Goal: Task Accomplishment & Management: Complete application form

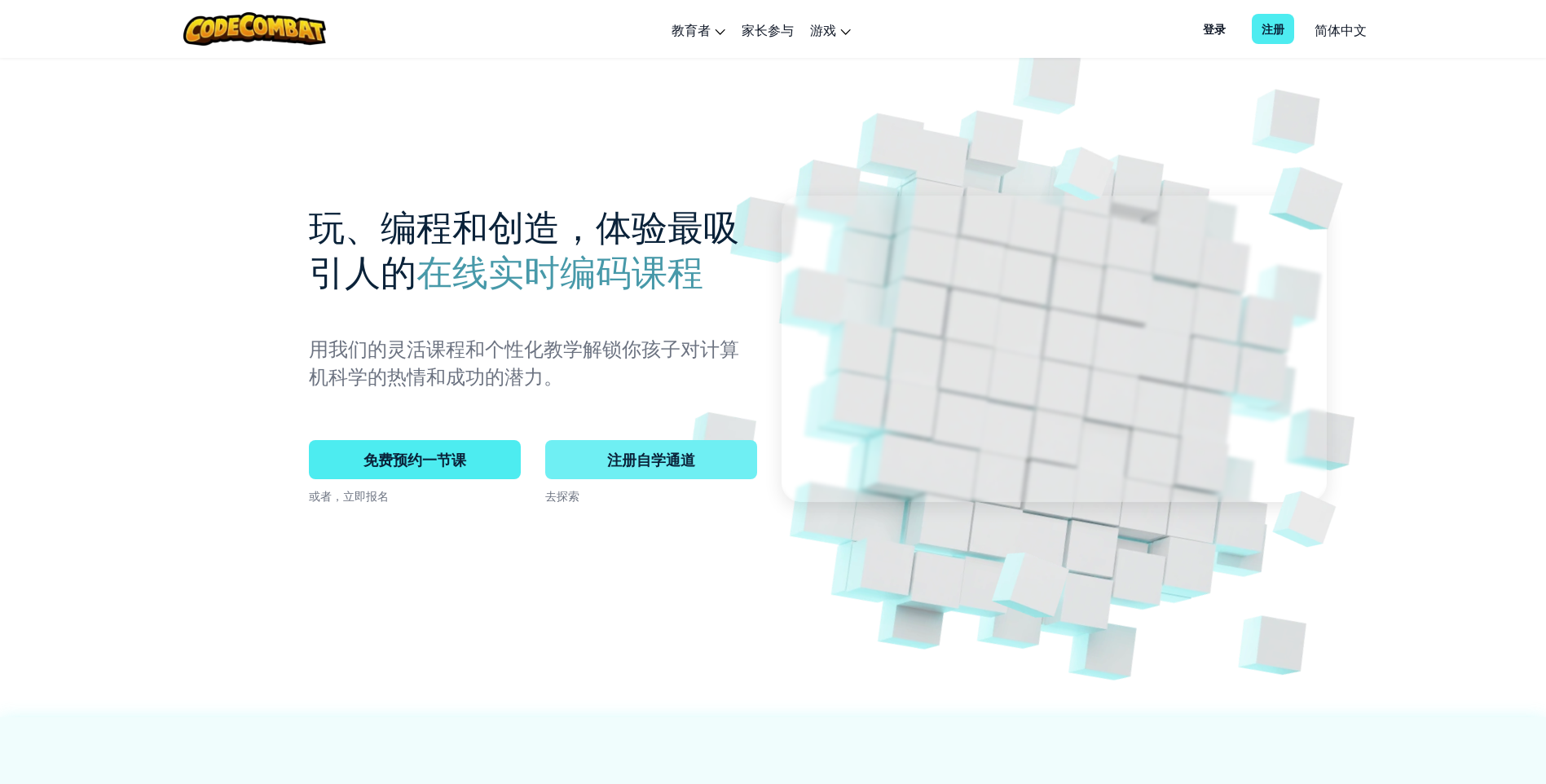
click at [641, 452] on span "注册自学通道" at bounding box center [651, 460] width 212 height 39
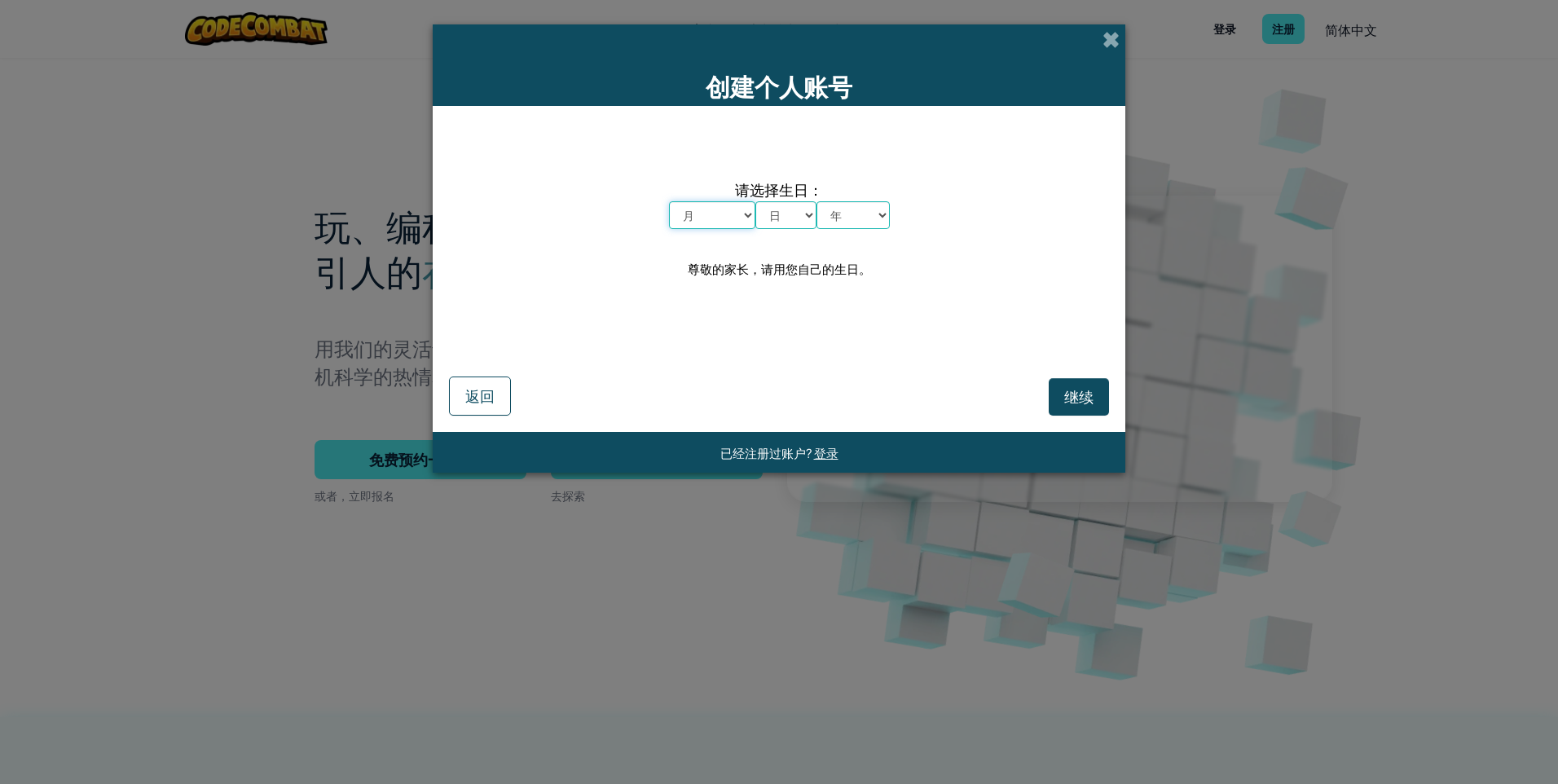
click at [733, 221] on select "月 一月 二月 三月 四月 五月 六月 七月 八月 九月 十月 十一月 十二月" at bounding box center [712, 216] width 86 height 28
click at [813, 216] on select "日 1 2 3 4 5 6 7 8 9 10 11 12 13 14 15 16 17 18 19 20 21 22 23 24 25 26 27 28 29…" at bounding box center [786, 216] width 61 height 28
click at [859, 216] on select "年 2025 2024 2023 2022 2021 2020 2019 2018 2017 2016 2015 2014 2013 2012 2011 20…" at bounding box center [853, 216] width 73 height 28
select select "2000"
click at [817, 202] on select "年 2025 2024 2023 2022 2021 2020 2019 2018 2017 2016 2015 2014 2013 2012 2011 20…" at bounding box center [853, 216] width 73 height 28
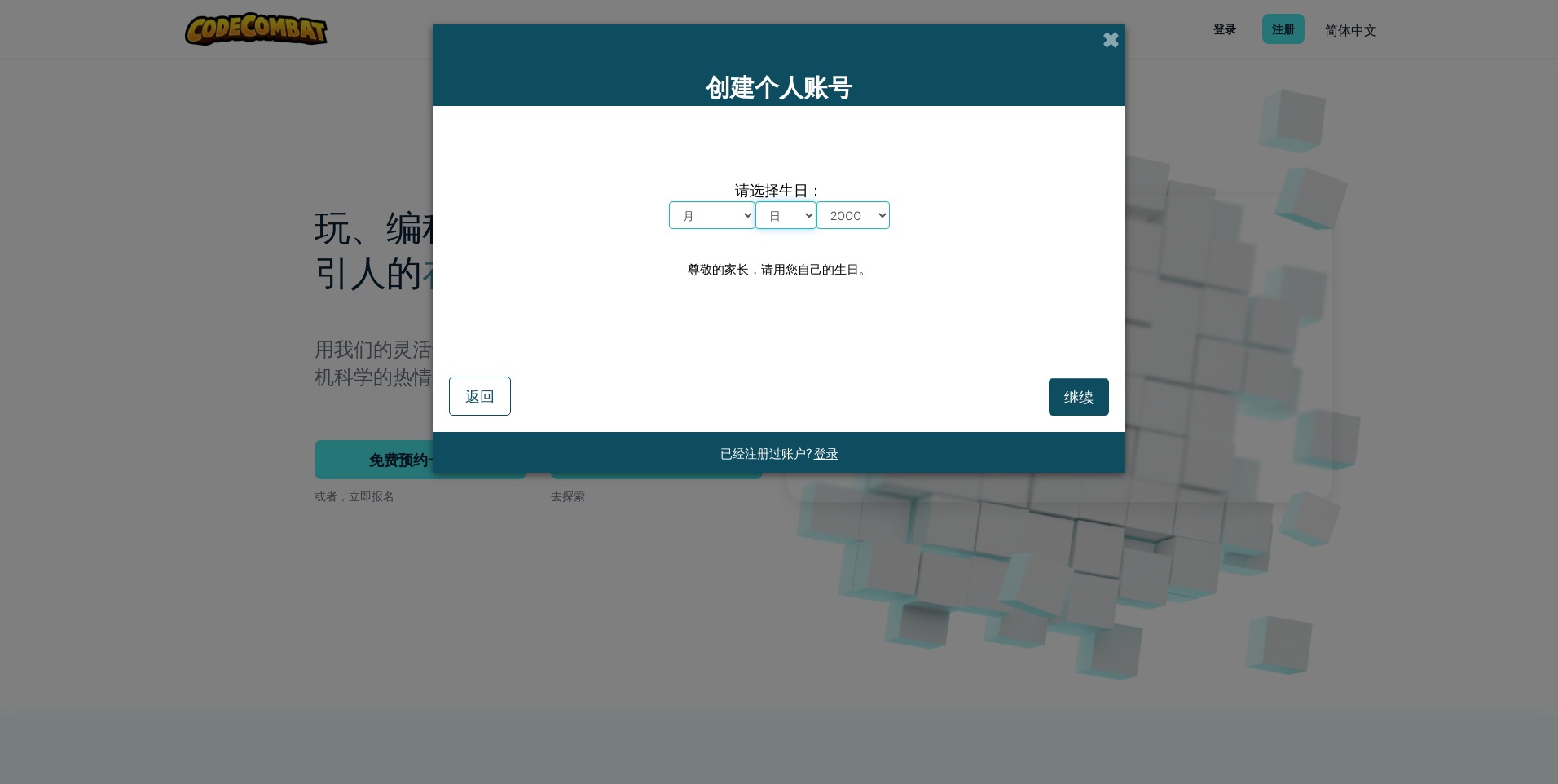
click at [797, 220] on select "日 1 2 3 4 5 6 7 8 9 10 11 12 13 14 15 16 17 18 19 20 21 22 23 24 25 26 27 28 29…" at bounding box center [786, 216] width 61 height 28
select select "17"
click at [755, 202] on select "日 1 2 3 4 5 6 7 8 9 10 11 12 13 14 15 16 17 18 19 20 21 22 23 24 25 26 27 28 29…" at bounding box center [786, 216] width 61 height 28
click at [711, 214] on select "月 一月 二月 三月 四月 五月 六月 七月 八月 九月 十月 十一月 十二月" at bounding box center [712, 216] width 86 height 28
select select "10"
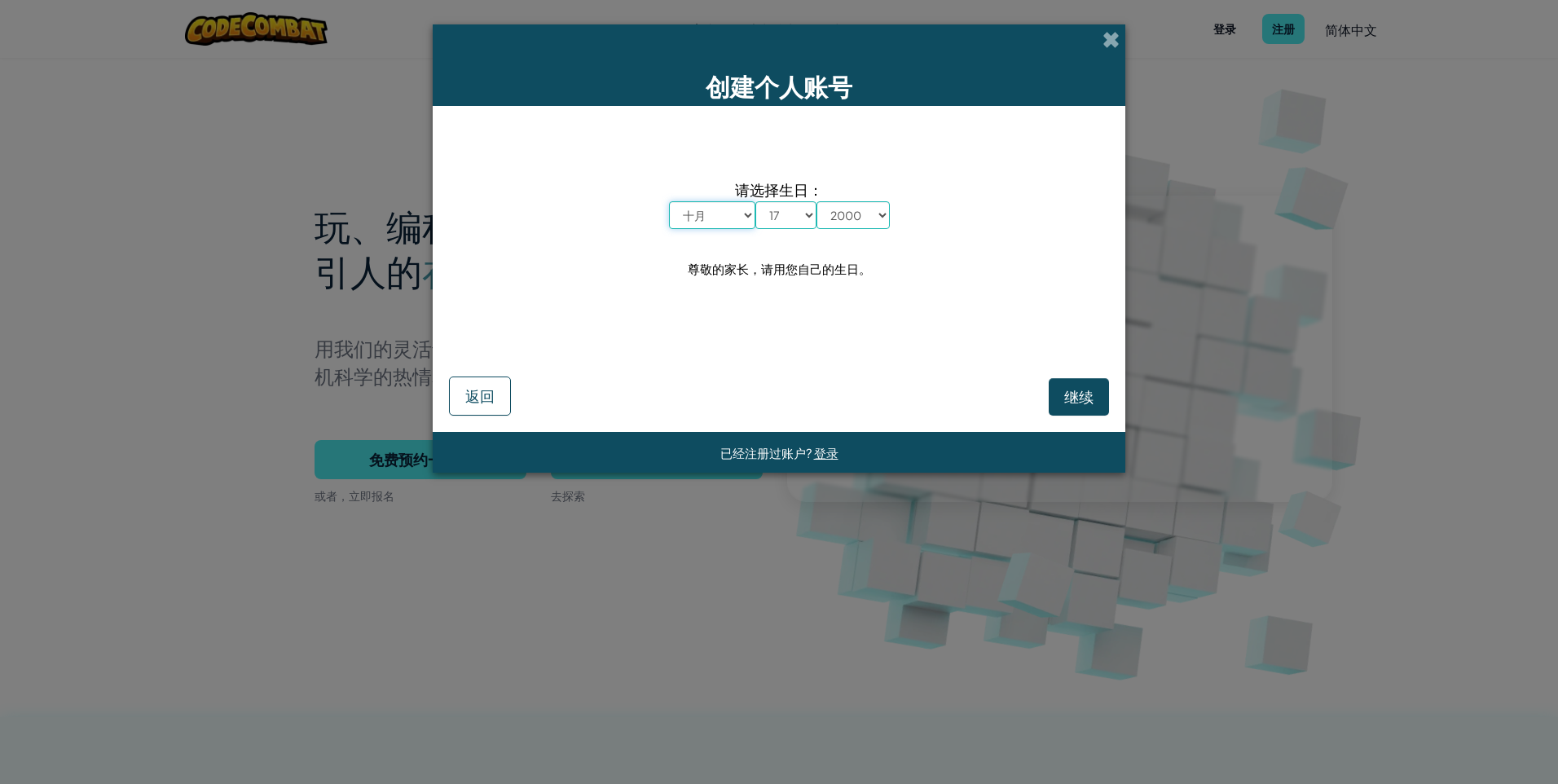
click at [669, 202] on select "月 一月 二月 三月 四月 五月 六月 七月 八月 九月 十月 十一月 十二月" at bounding box center [712, 216] width 86 height 28
click at [1062, 393] on button "继续" at bounding box center [1079, 397] width 60 height 37
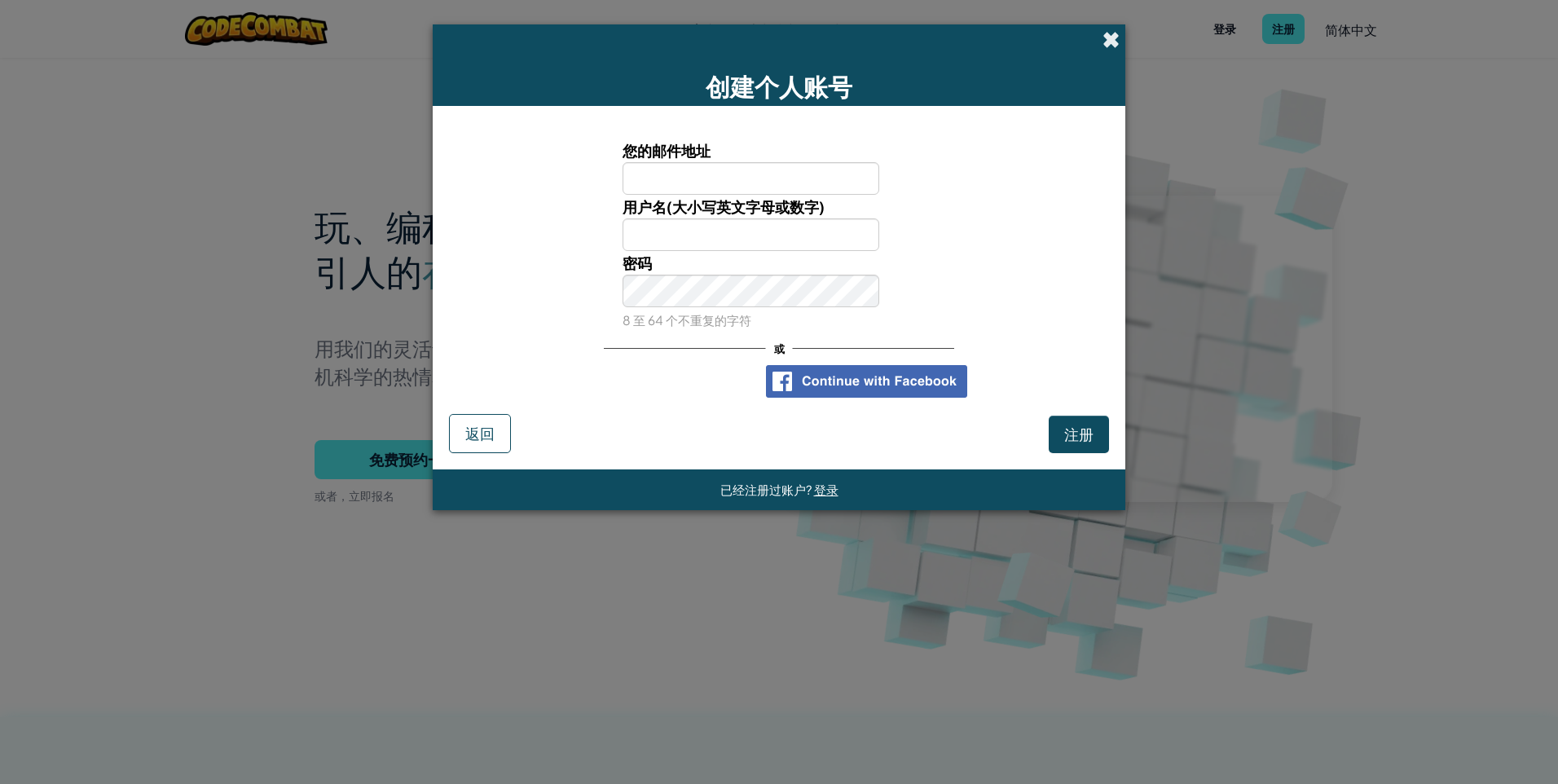
click at [1110, 37] on span at bounding box center [1111, 39] width 17 height 17
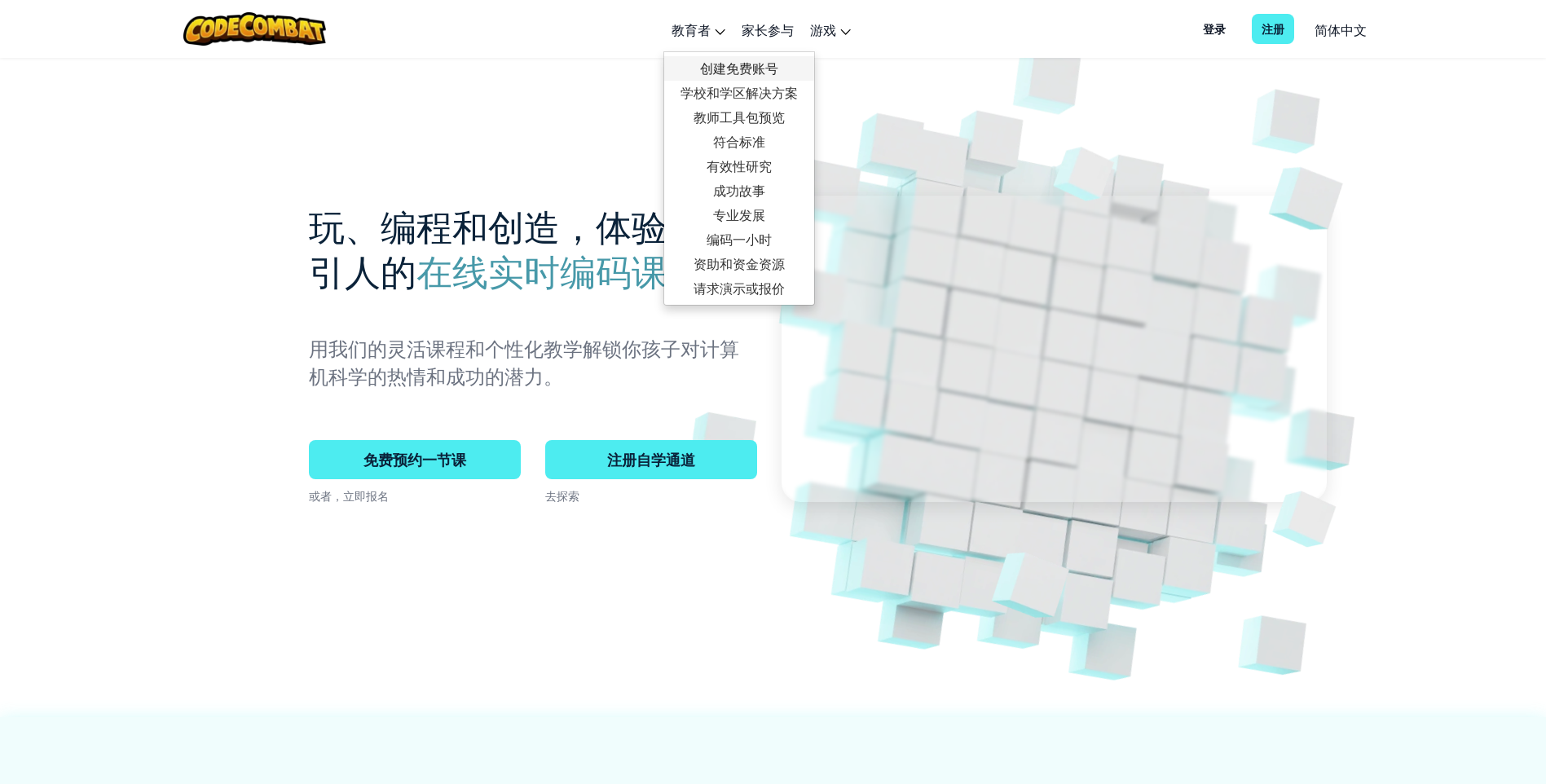
click at [720, 69] on link "创建免费账号" at bounding box center [739, 69] width 150 height 24
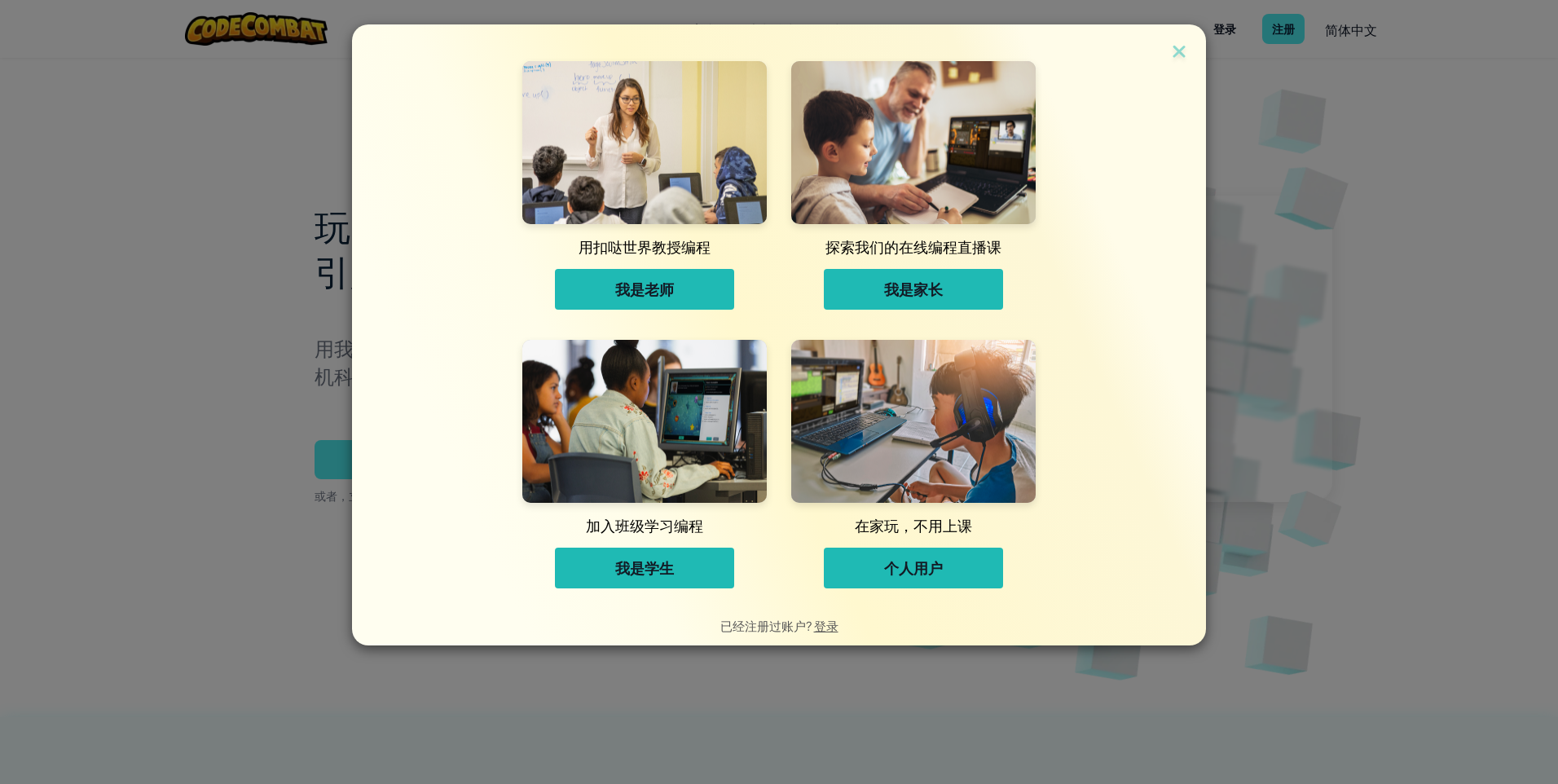
click at [935, 572] on span "个人用户" at bounding box center [913, 568] width 59 height 20
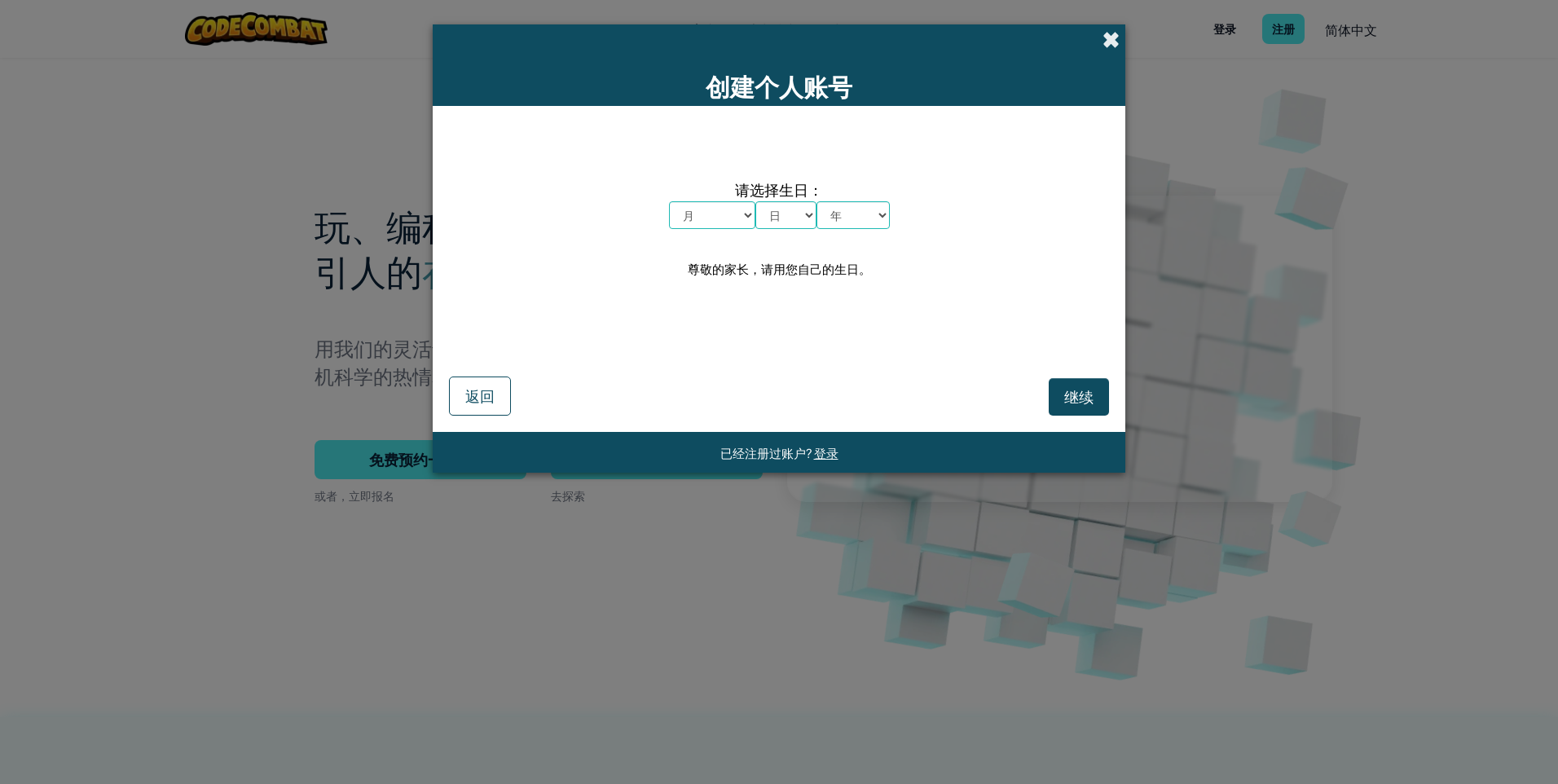
click at [1111, 40] on span at bounding box center [1111, 39] width 17 height 17
